Goal: Check status: Check status

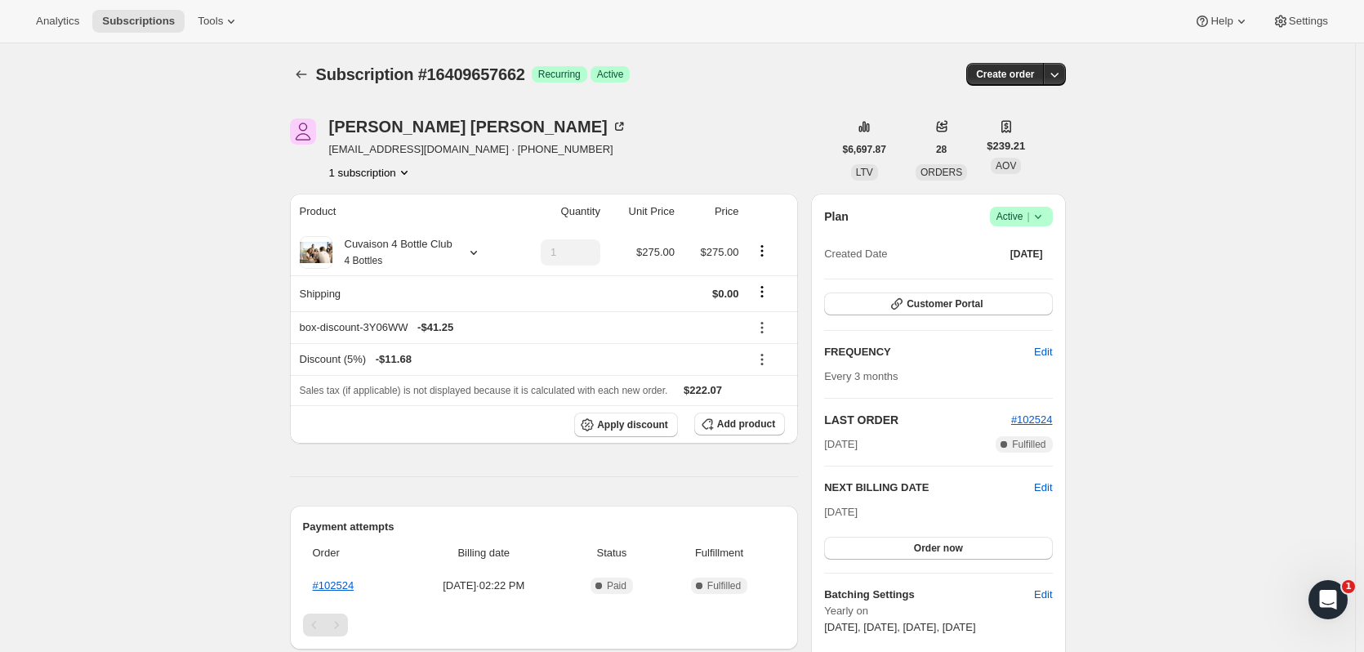
click at [1024, 69] on span "Create order" at bounding box center [1005, 74] width 58 height 13
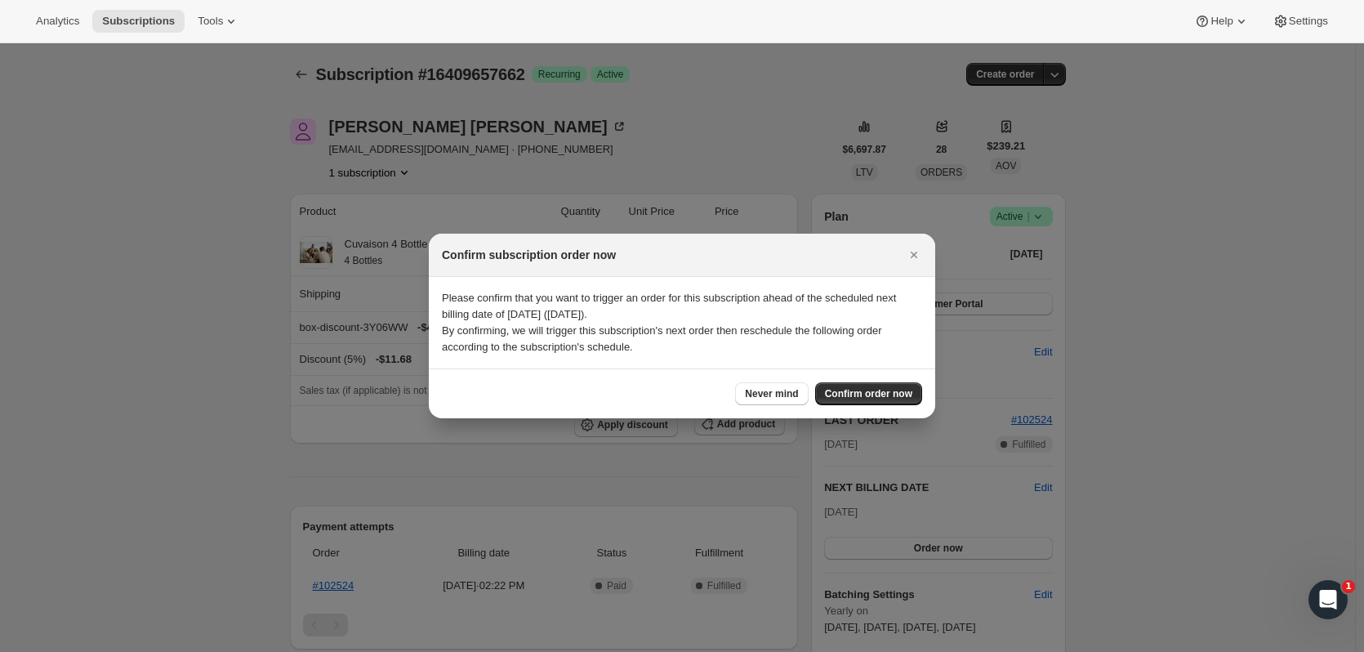
click at [906, 259] on icon "Close" at bounding box center [914, 255] width 16 height 16
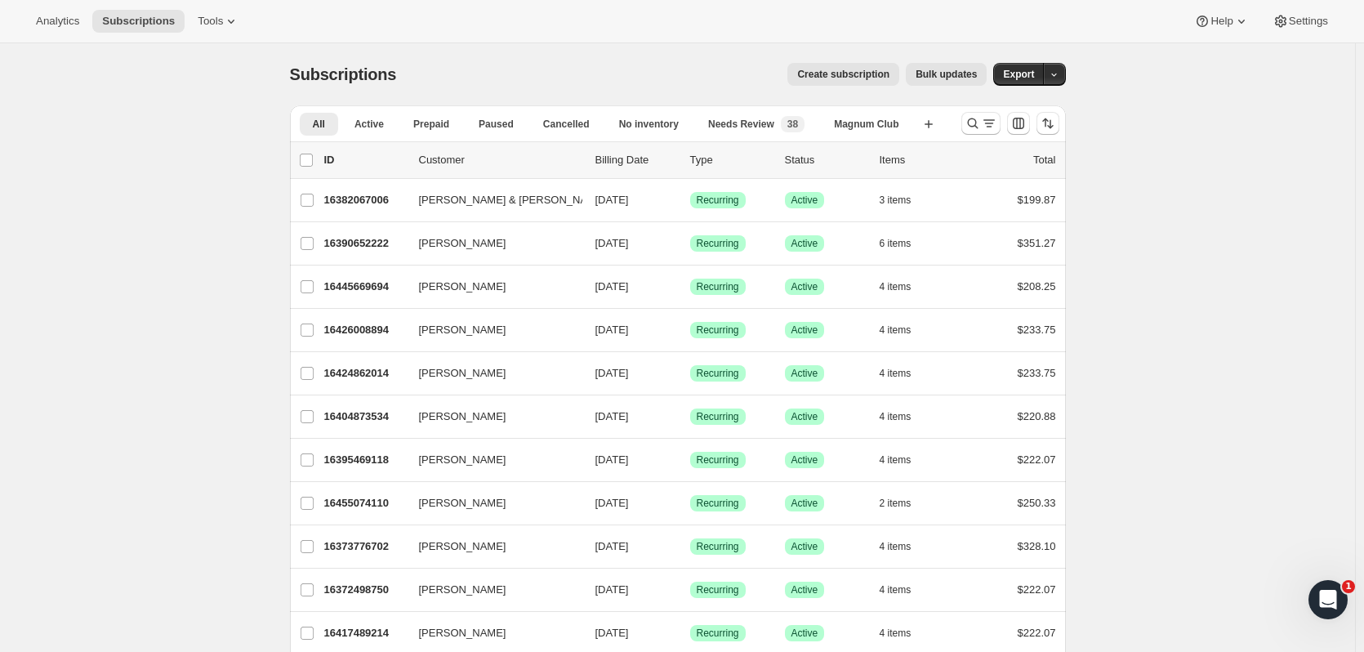
click at [971, 124] on icon "Search and filter results" at bounding box center [972, 123] width 16 height 16
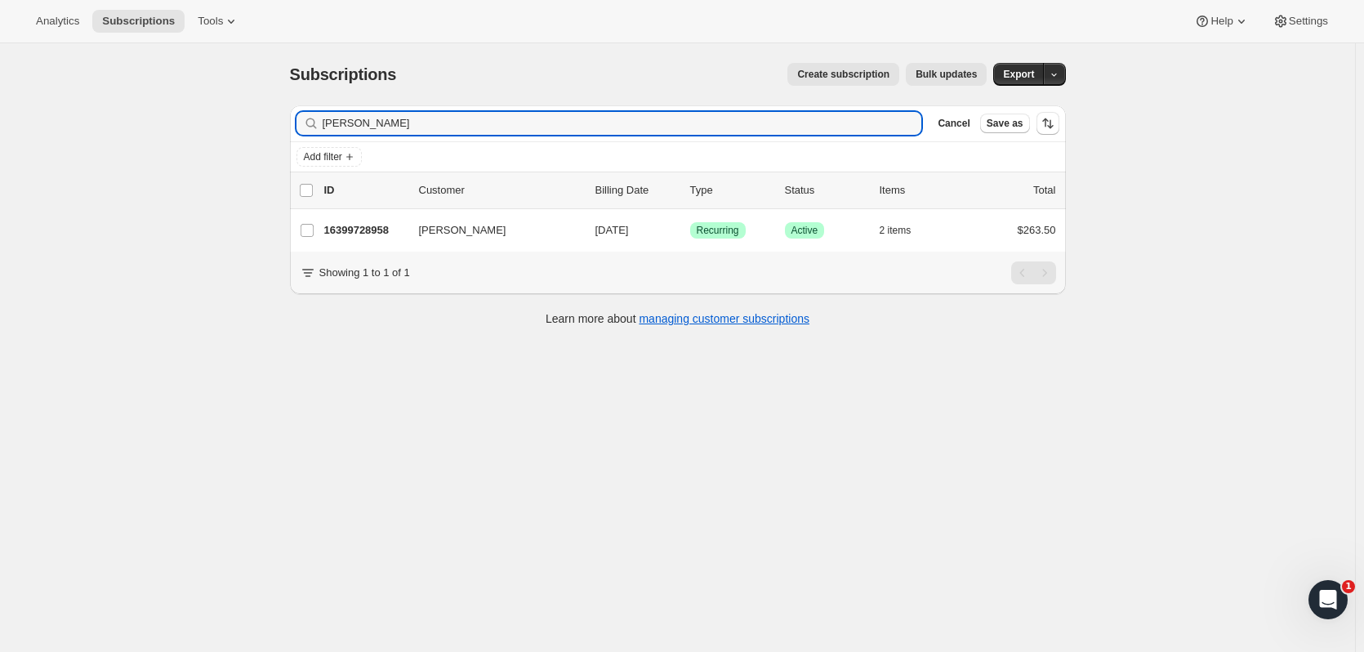
type input "andrew ham"
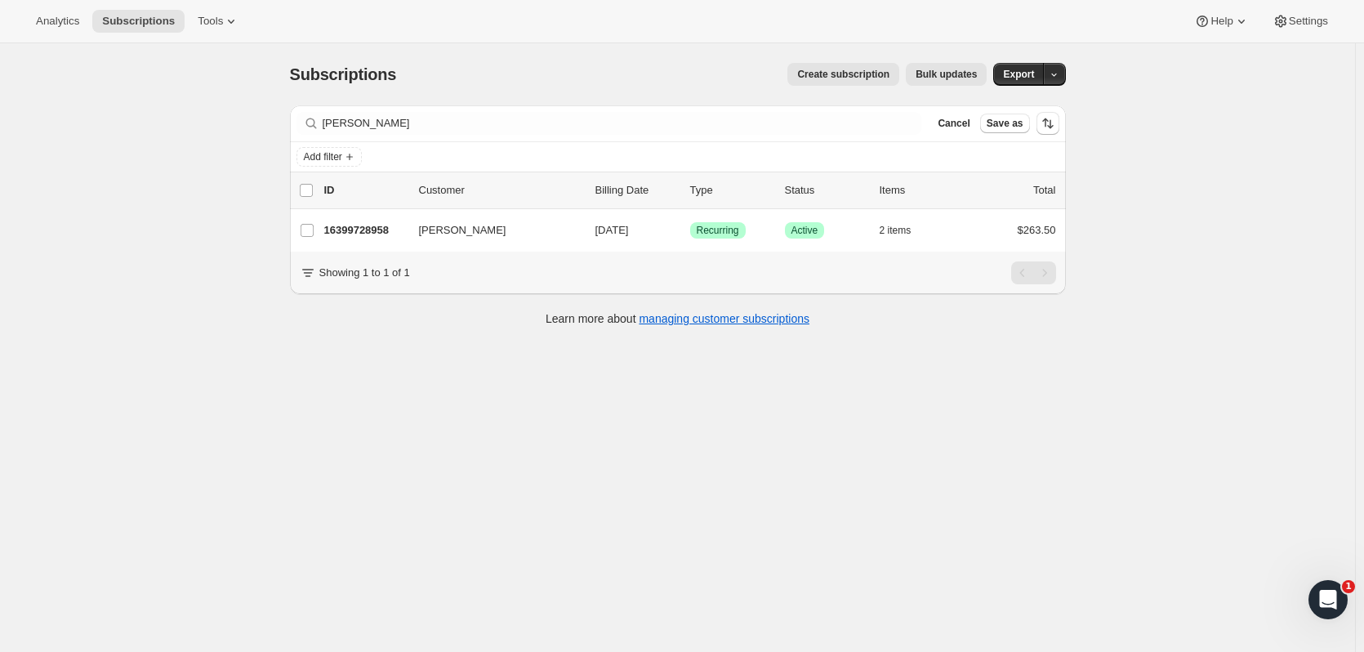
click at [348, 221] on div "16399728958 Andrew Hamilton 11/01/2025 Success Recurring Success Active 2 items…" at bounding box center [690, 230] width 732 height 23
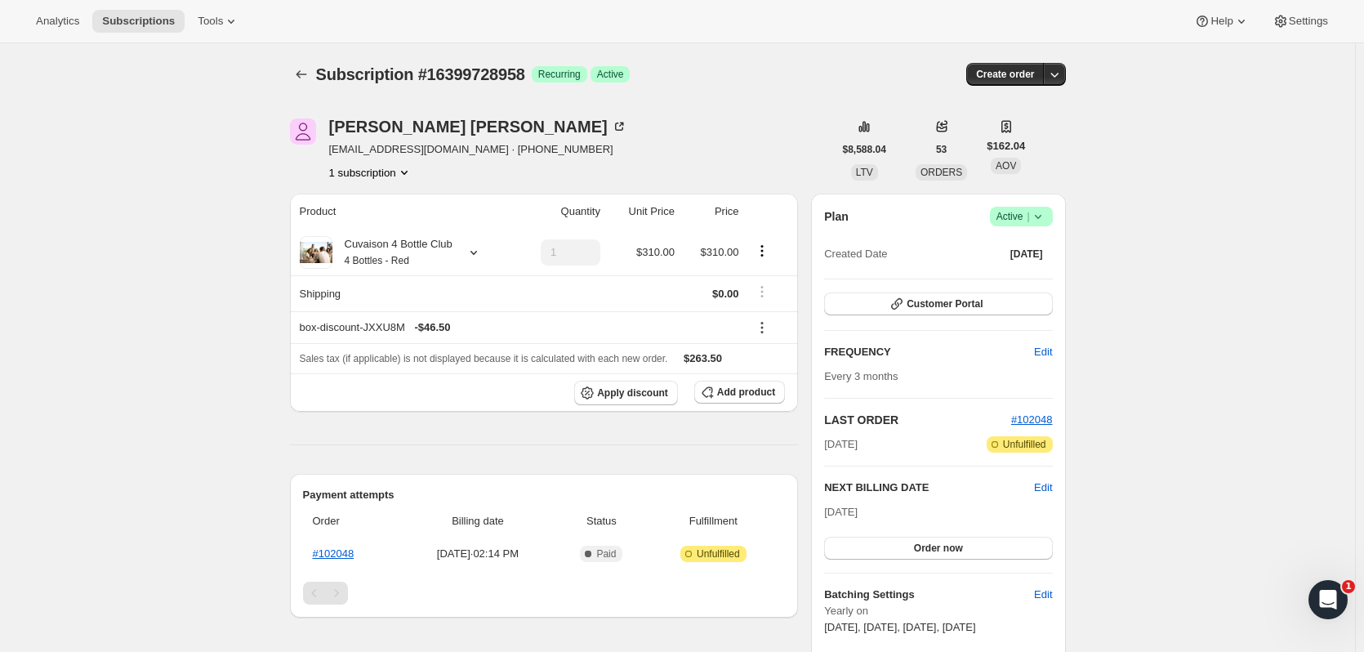
click at [322, 73] on span "Subscription #16399728958" at bounding box center [420, 74] width 209 height 18
click at [310, 72] on icon "Subscriptions" at bounding box center [301, 74] width 16 height 16
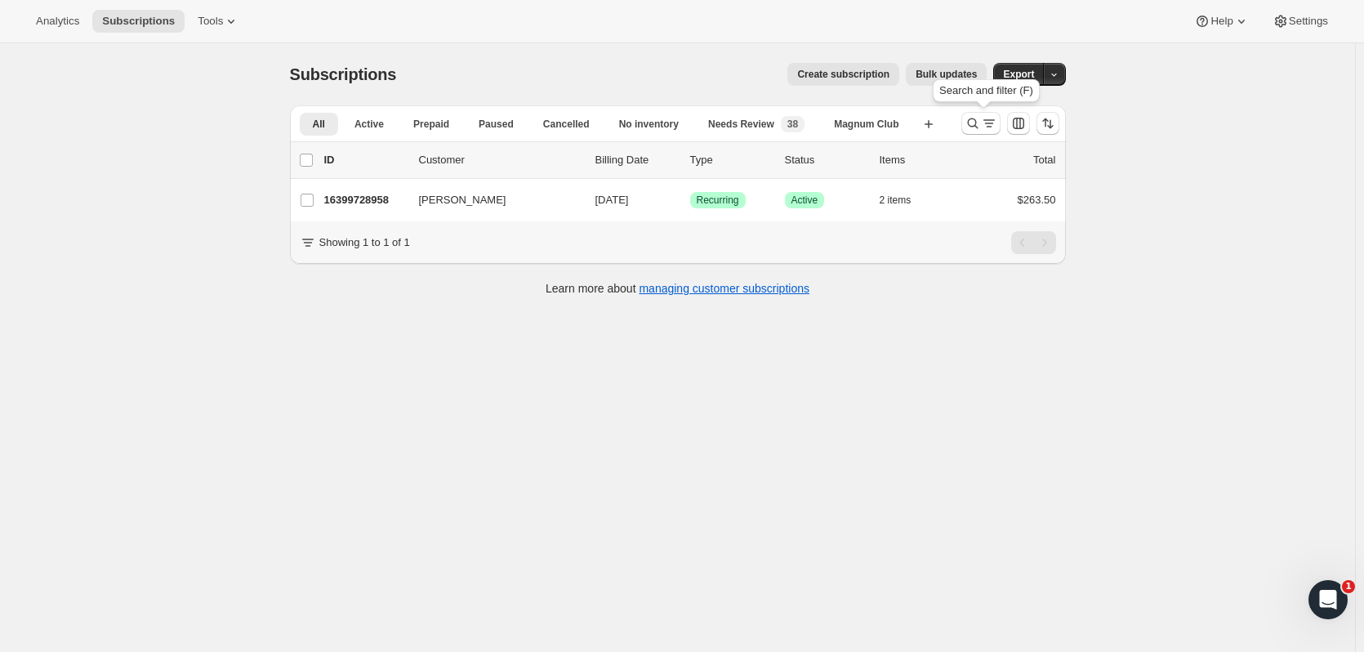
click at [974, 129] on icon "Search and filter results" at bounding box center [972, 123] width 16 height 16
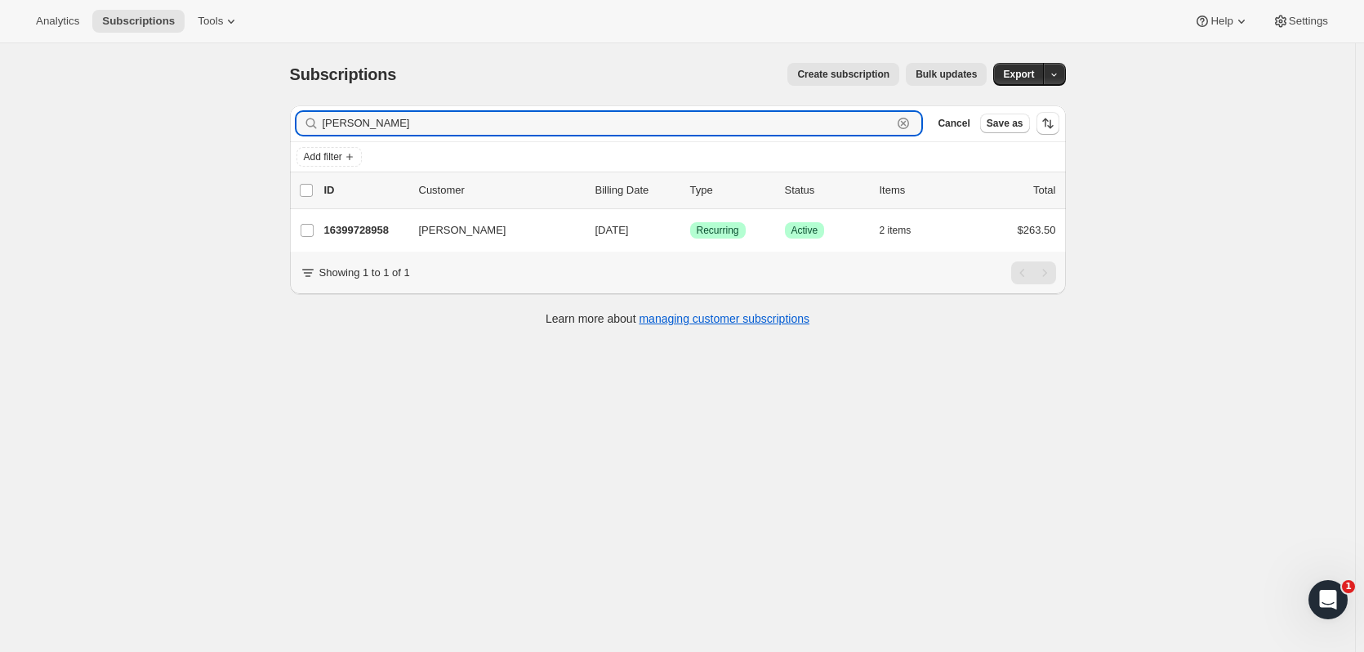
drag, startPoint x: 450, startPoint y: 128, endPoint x: 201, endPoint y: 131, distance: 249.1
click at [201, 131] on div "Subscriptions. This page is ready Subscriptions Create subscription Bulk update…" at bounding box center [677, 369] width 1355 height 652
type input "don tyler"
click at [391, 226] on p "16439345470" at bounding box center [365, 230] width 82 height 16
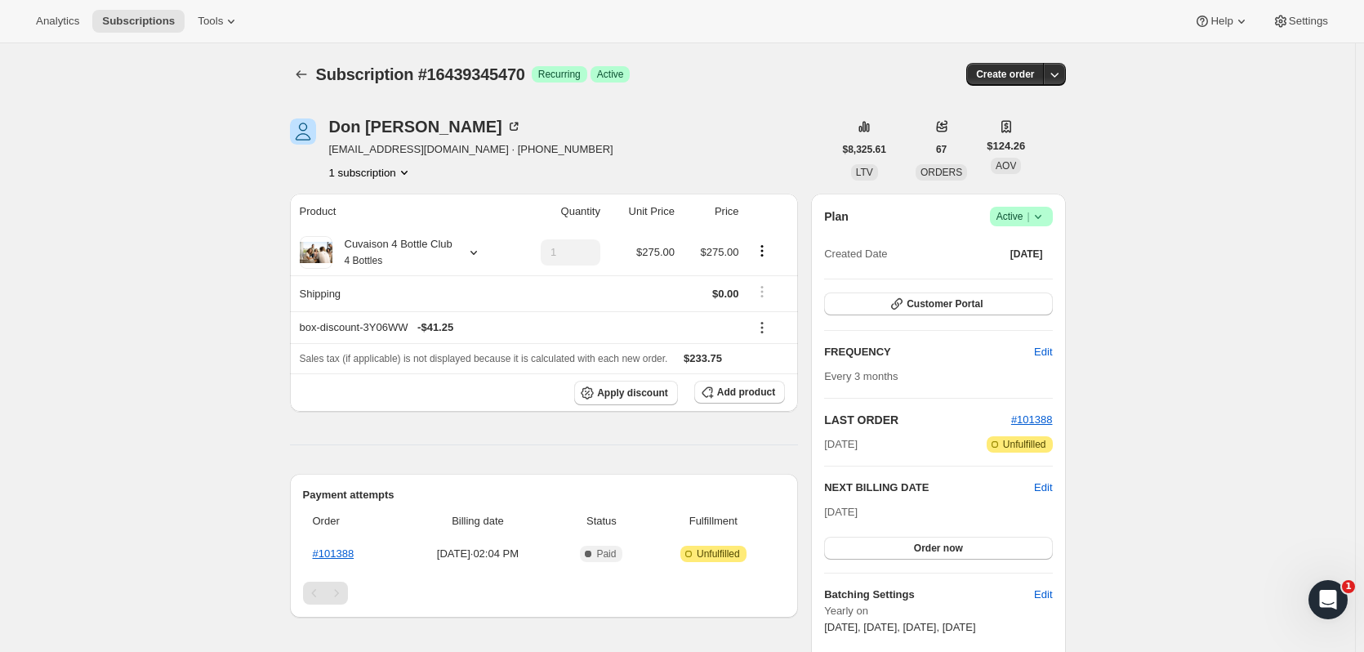
click at [301, 60] on div "Subscription #16439345470. This page is ready Subscription #16439345470 Success…" at bounding box center [678, 74] width 776 height 62
click at [301, 65] on button "Subscriptions" at bounding box center [301, 74] width 23 height 23
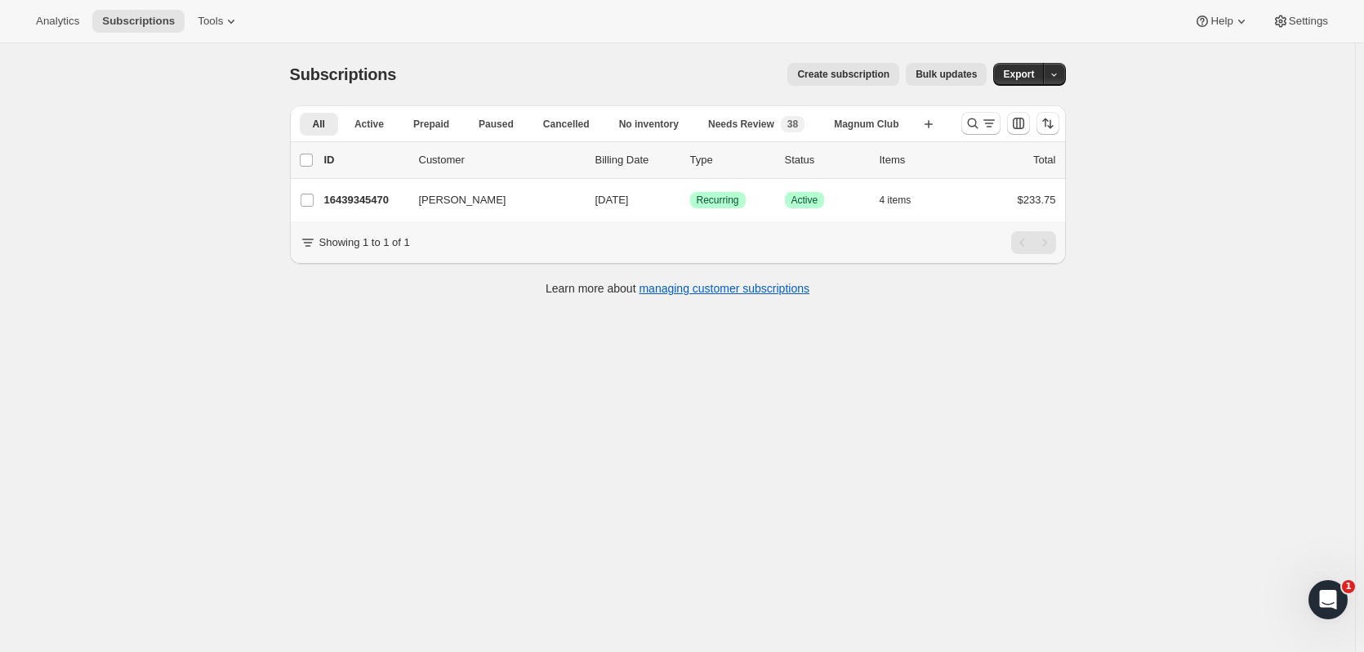
click at [968, 127] on icon "Search and filter results" at bounding box center [972, 123] width 16 height 16
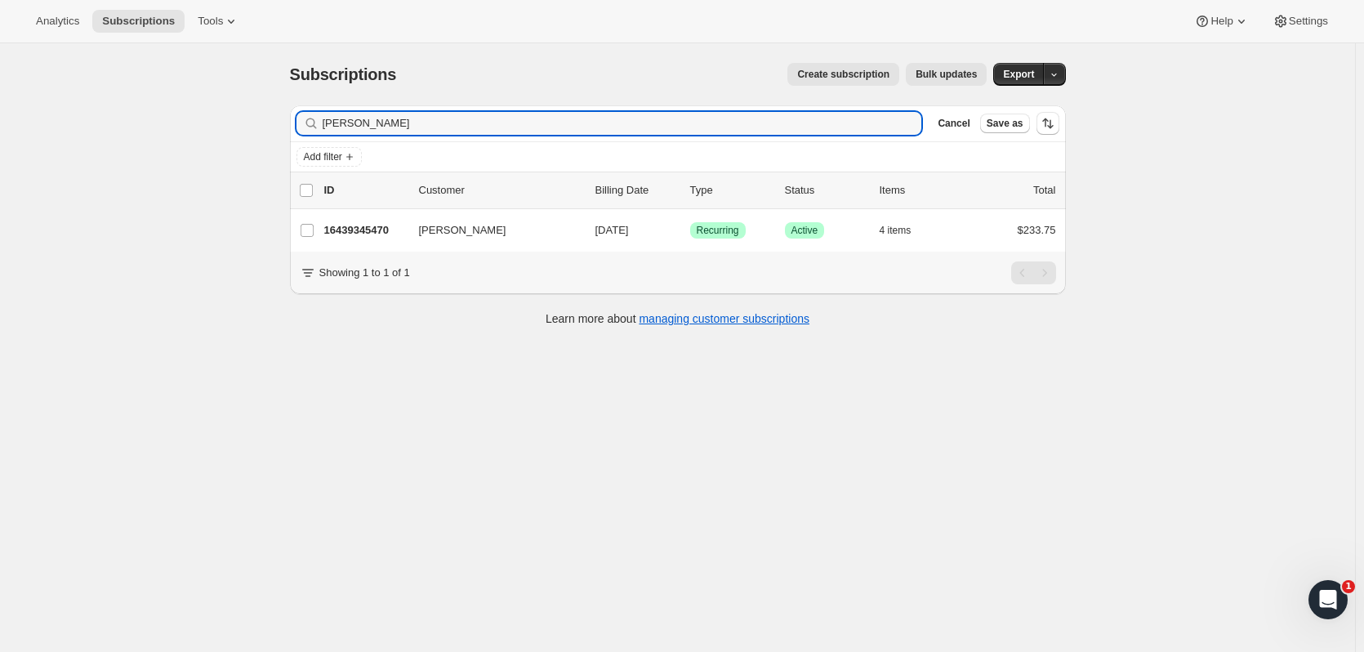
drag, startPoint x: 466, startPoint y: 131, endPoint x: 115, endPoint y: 17, distance: 369.3
click at [47, 130] on div "Subscriptions. This page is ready Subscriptions Create subscription Bulk update…" at bounding box center [677, 369] width 1355 height 652
type input "david gar"
click at [339, 232] on p "16395960638" at bounding box center [365, 230] width 82 height 16
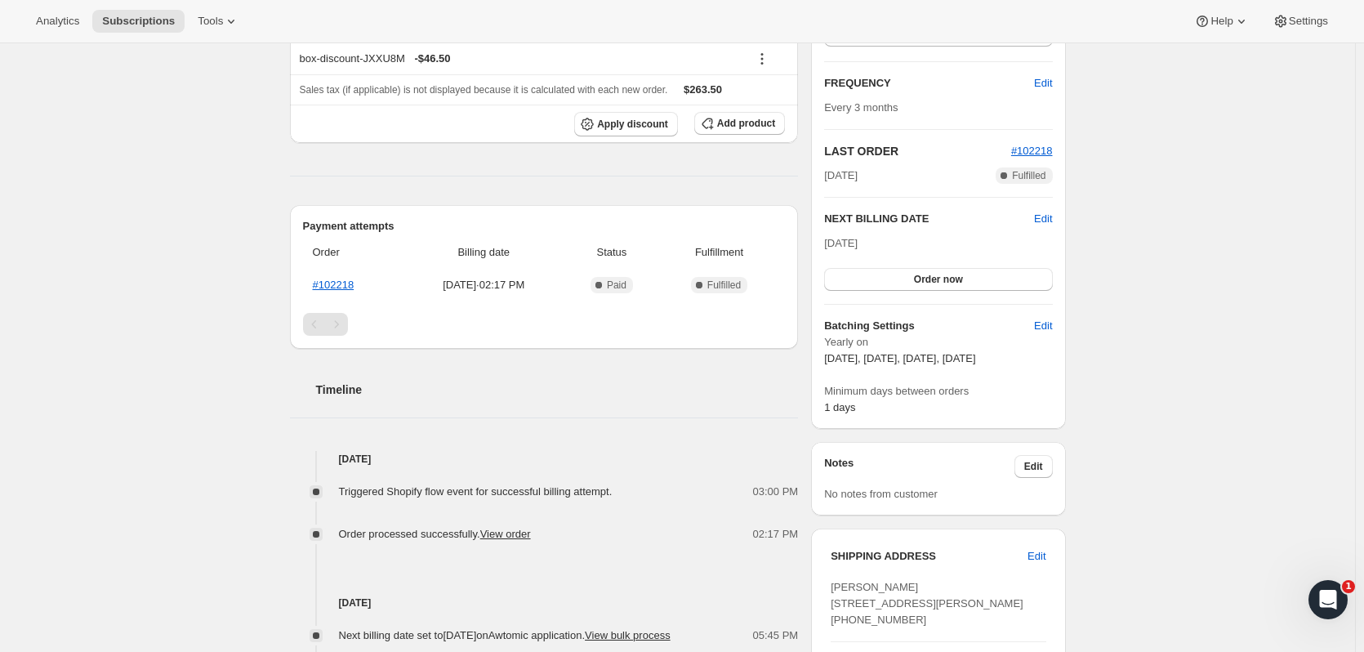
scroll to position [118, 0]
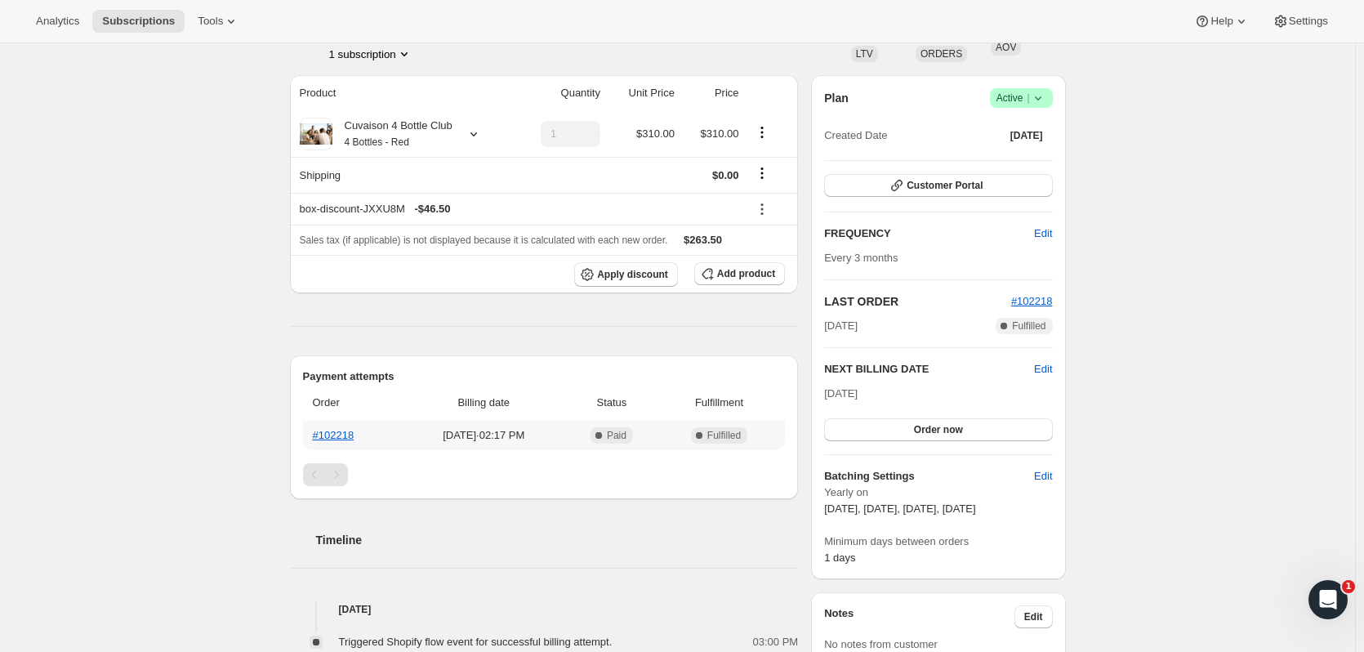
click at [361, 429] on th "#102218" at bounding box center [353, 435] width 100 height 29
click at [359, 431] on th "#102218" at bounding box center [353, 435] width 100 height 29
click at [354, 433] on link "#102218" at bounding box center [334, 435] width 42 height 12
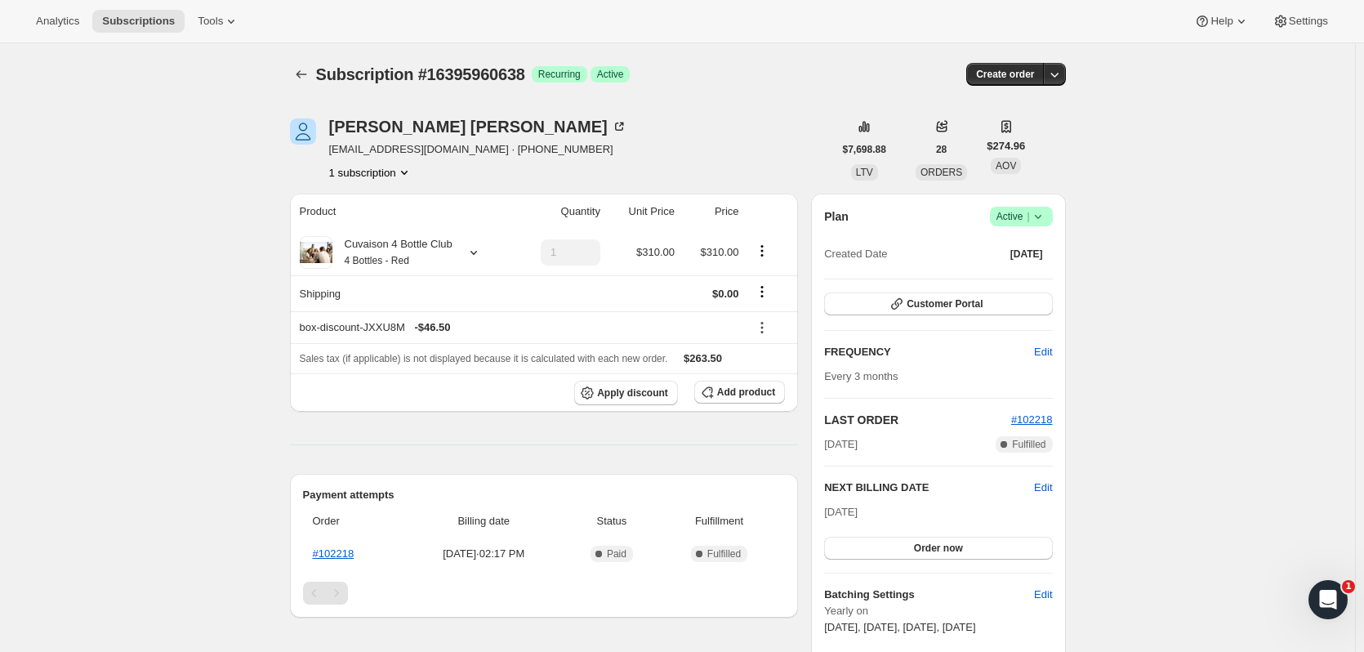
click at [310, 69] on icon "Subscriptions" at bounding box center [301, 74] width 16 height 16
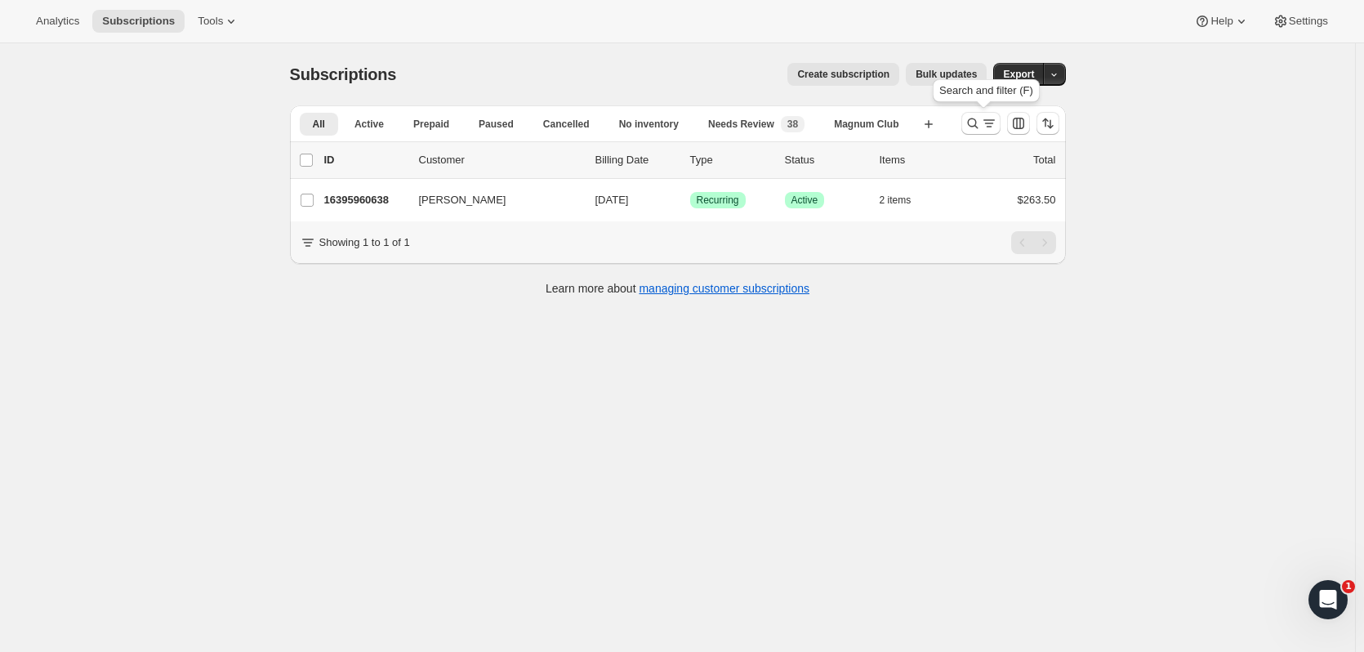
click at [974, 119] on icon "Search and filter results" at bounding box center [972, 123] width 11 height 11
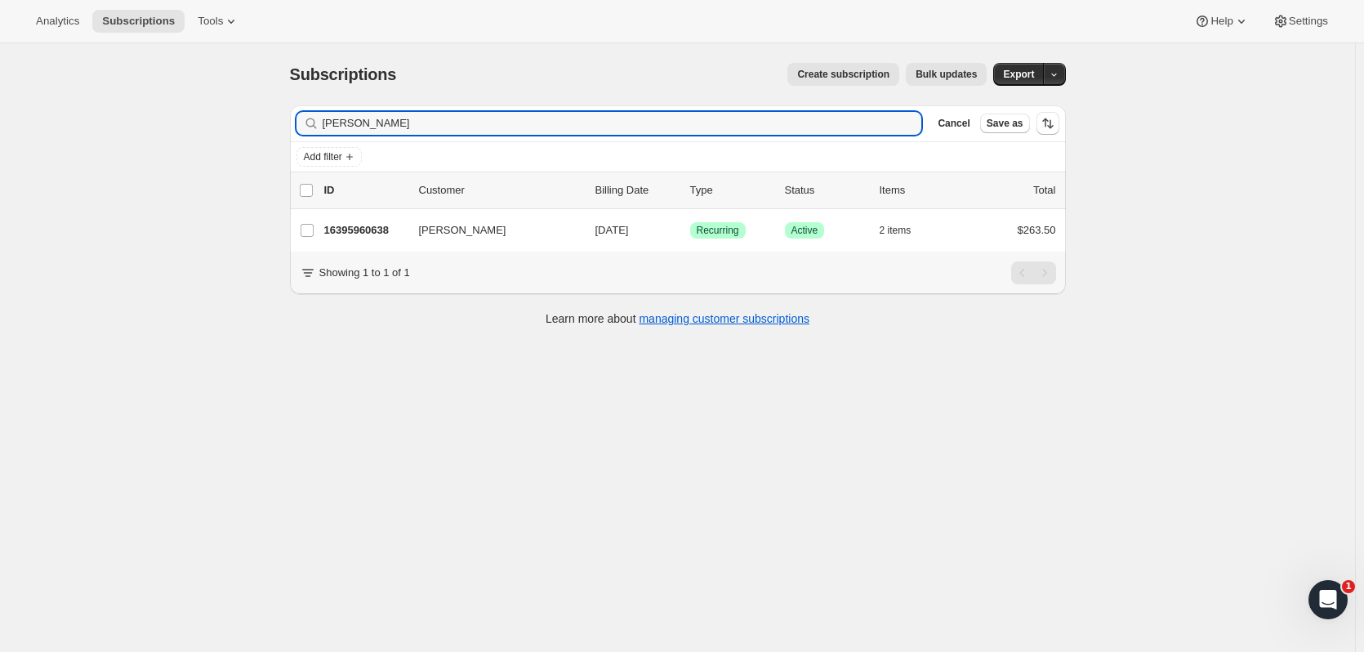
drag, startPoint x: 454, startPoint y: 131, endPoint x: 225, endPoint y: 135, distance: 228.7
click at [225, 135] on div "Subscriptions. This page is ready Subscriptions Create subscription Bulk update…" at bounding box center [677, 369] width 1355 height 652
type input "ted sang"
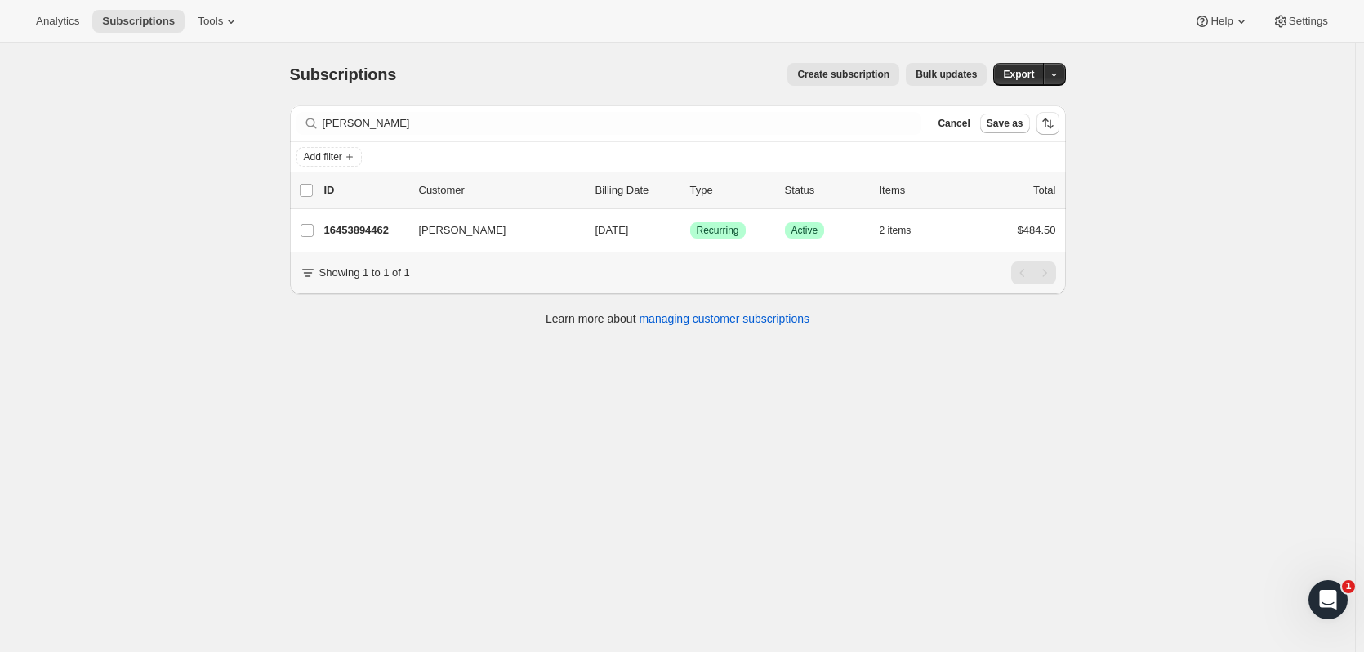
click at [373, 229] on p "16453894462" at bounding box center [365, 230] width 82 height 16
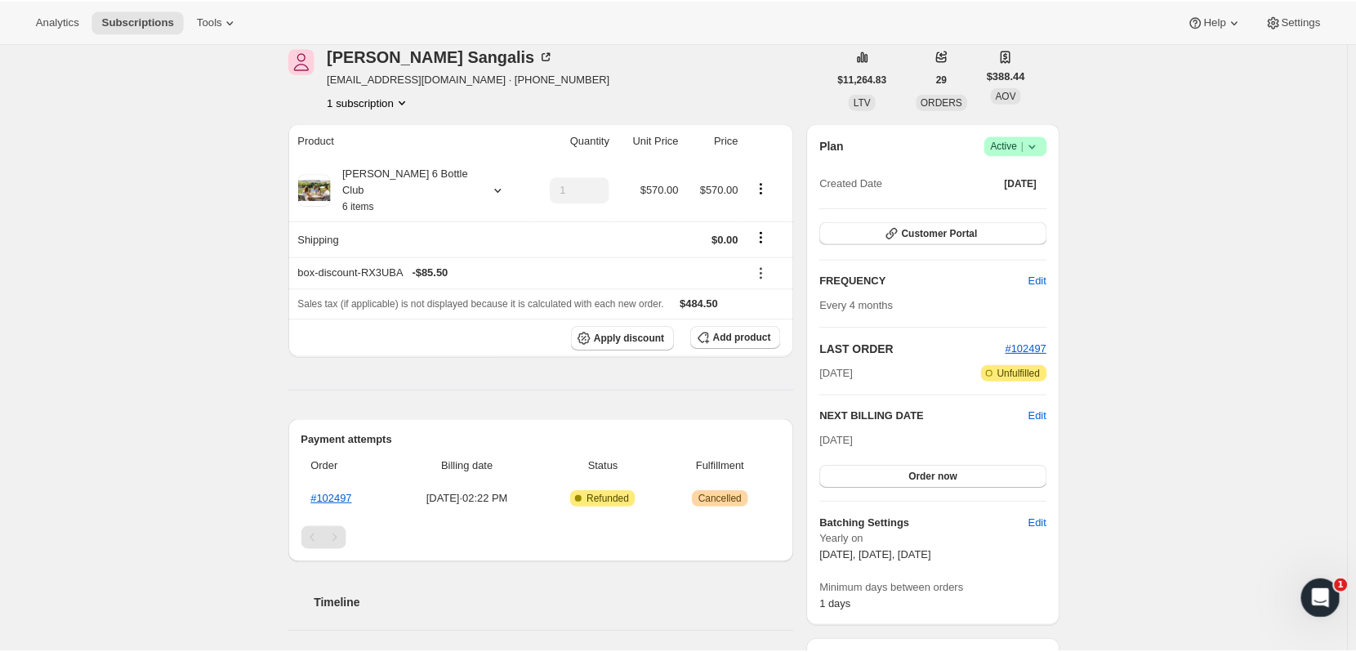
scroll to position [75, 0]
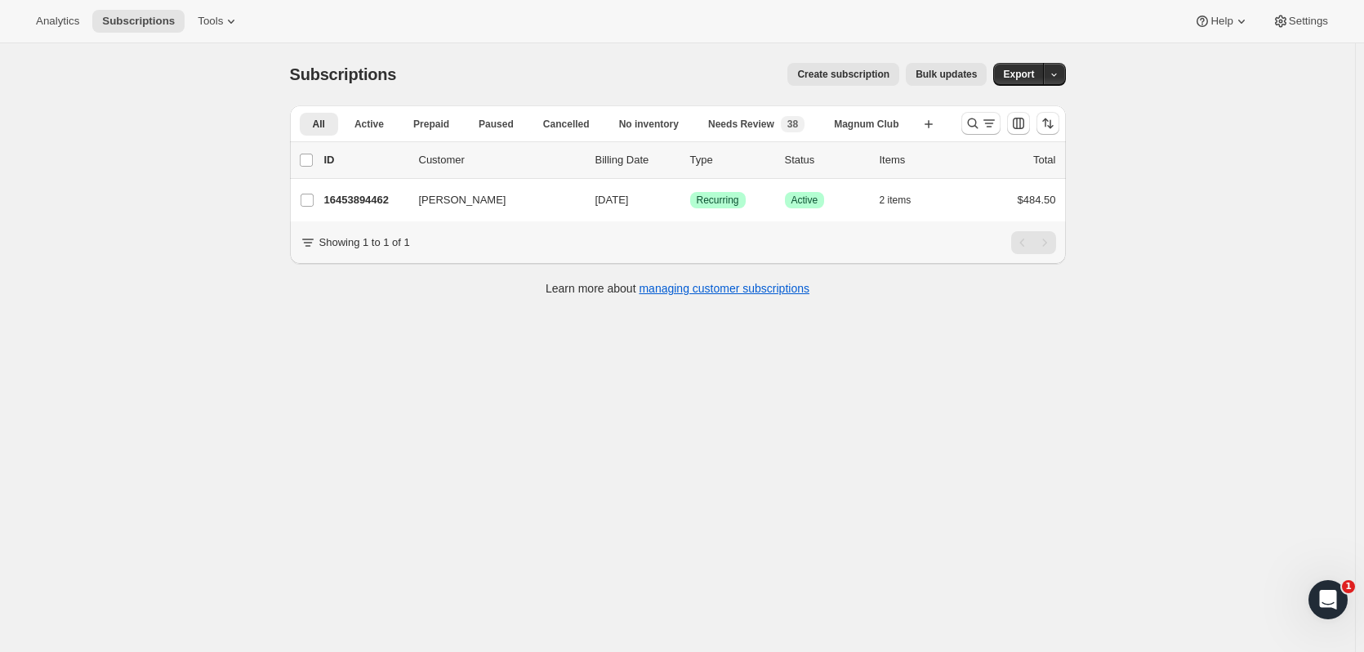
click at [975, 126] on icon "Search and filter results" at bounding box center [972, 123] width 16 height 16
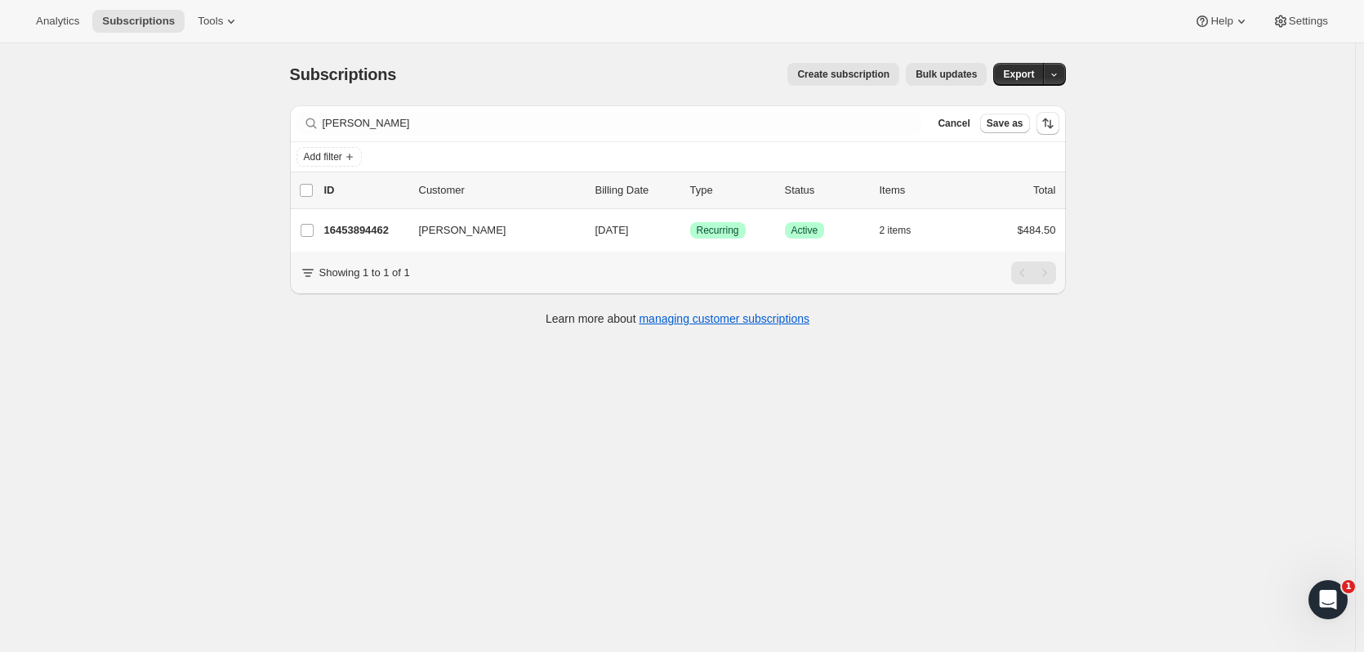
click at [338, 229] on p "16453894462" at bounding box center [365, 230] width 82 height 16
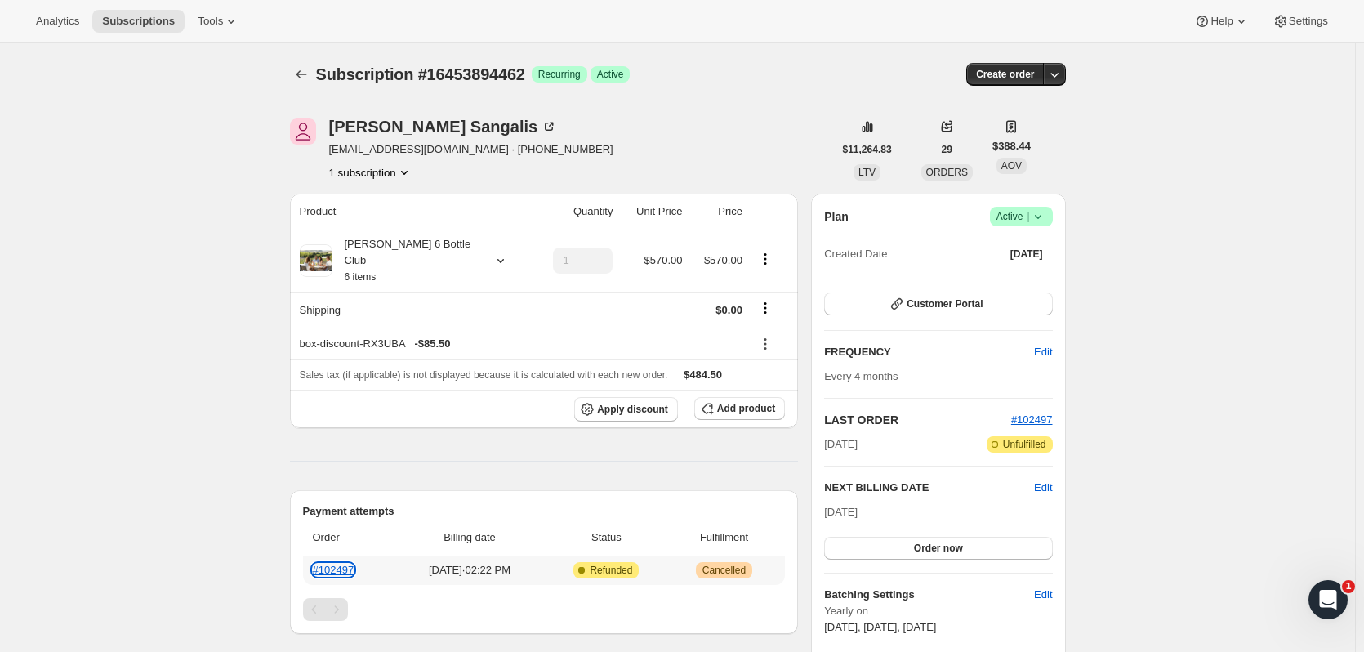
click at [350, 563] on link "#102497" at bounding box center [334, 569] width 42 height 12
click at [492, 252] on icon at bounding box center [500, 260] width 16 height 16
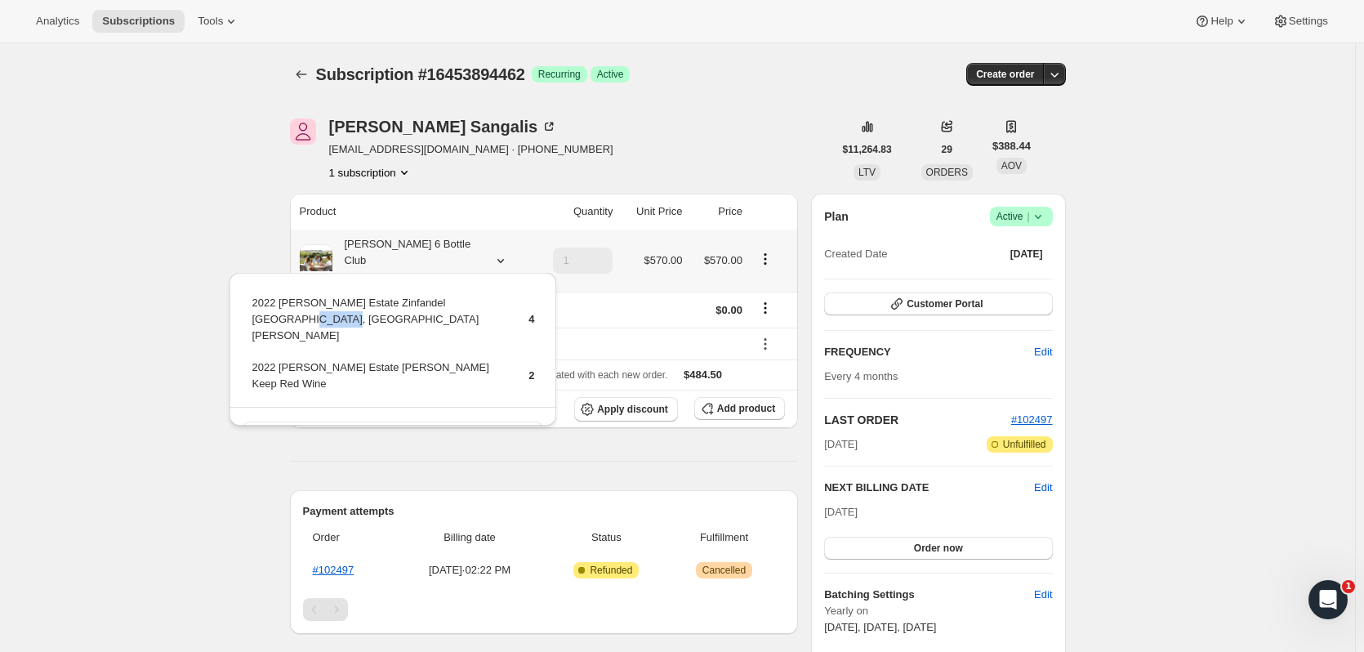
click at [490, 334] on td "2022 Brandlin Estate Zinfandel Old Vine, Mount Veeder" at bounding box center [376, 325] width 250 height 63
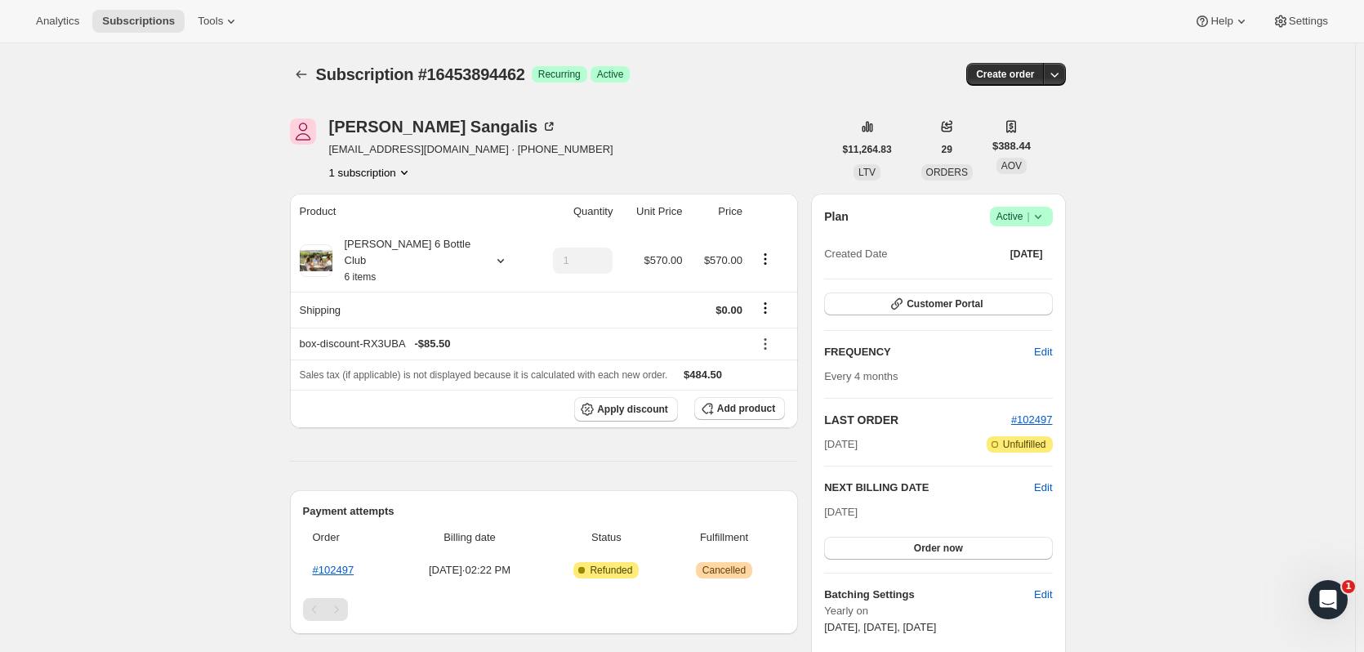
click at [303, 79] on icon "Subscriptions" at bounding box center [301, 74] width 16 height 16
